Goal: Task Accomplishment & Management: Use online tool/utility

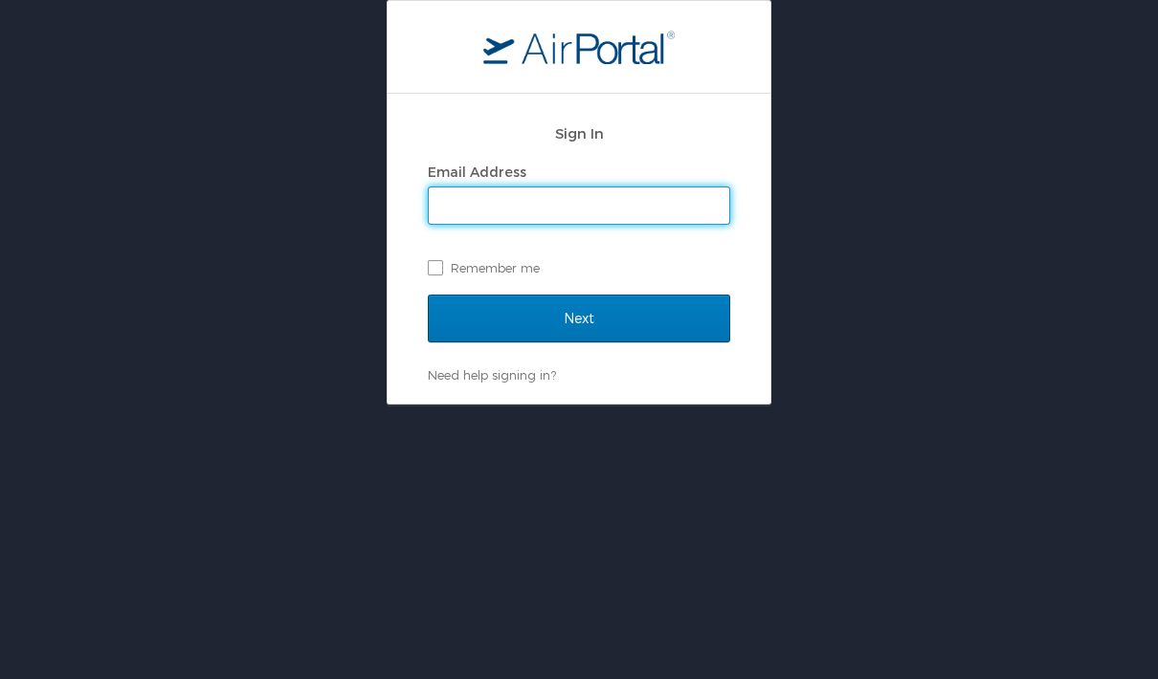
click at [618, 199] on input "Email Address" at bounding box center [579, 206] width 301 height 36
type input "obriensaylor@gmail.com"
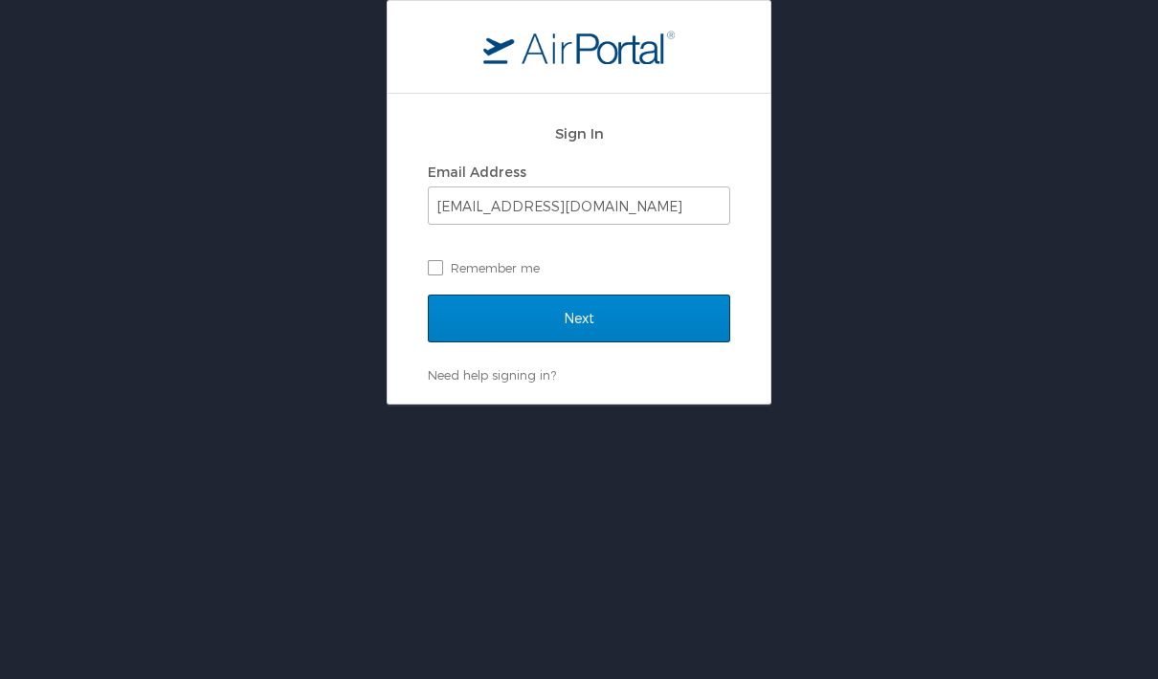
click at [626, 324] on input "Next" at bounding box center [579, 319] width 302 height 48
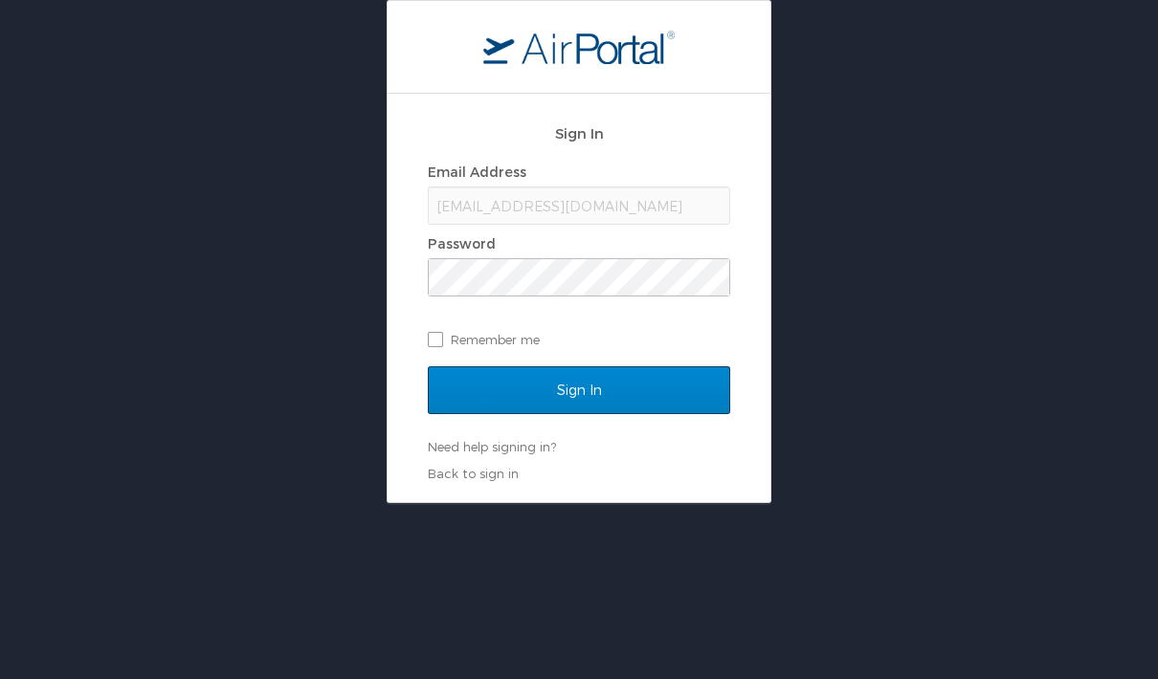
click at [594, 392] on input "Sign In" at bounding box center [579, 391] width 302 height 48
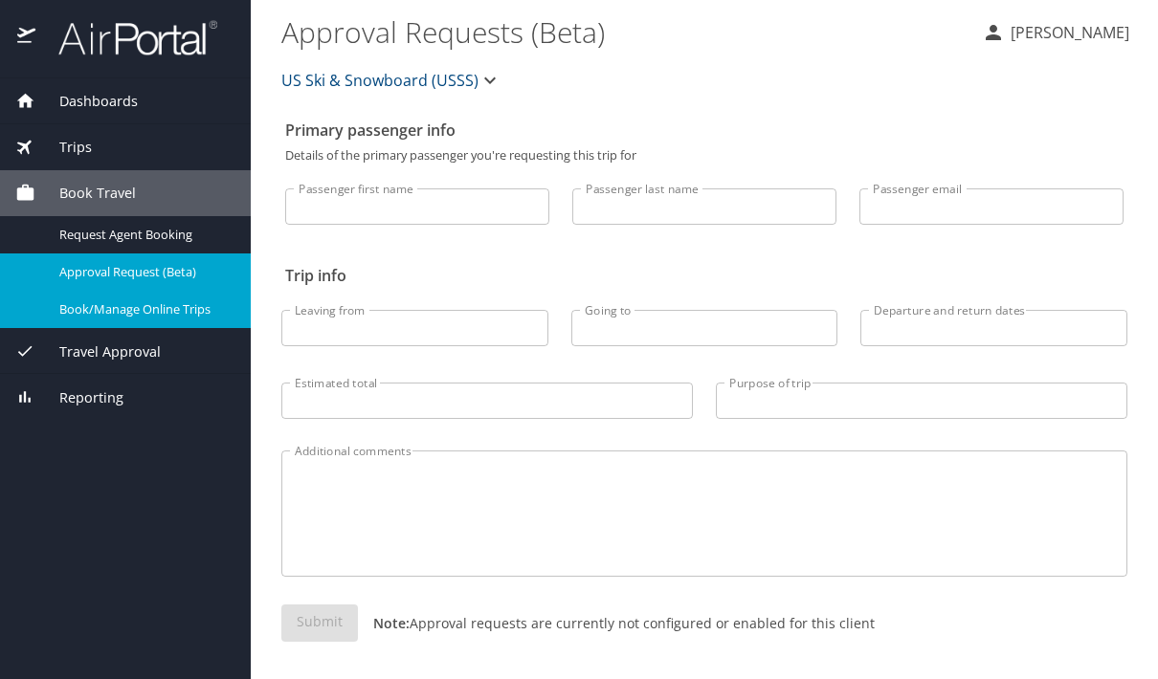
click at [201, 309] on span "Book/Manage Online Trips" at bounding box center [143, 310] width 168 height 18
